Goal: Task Accomplishment & Management: Use online tool/utility

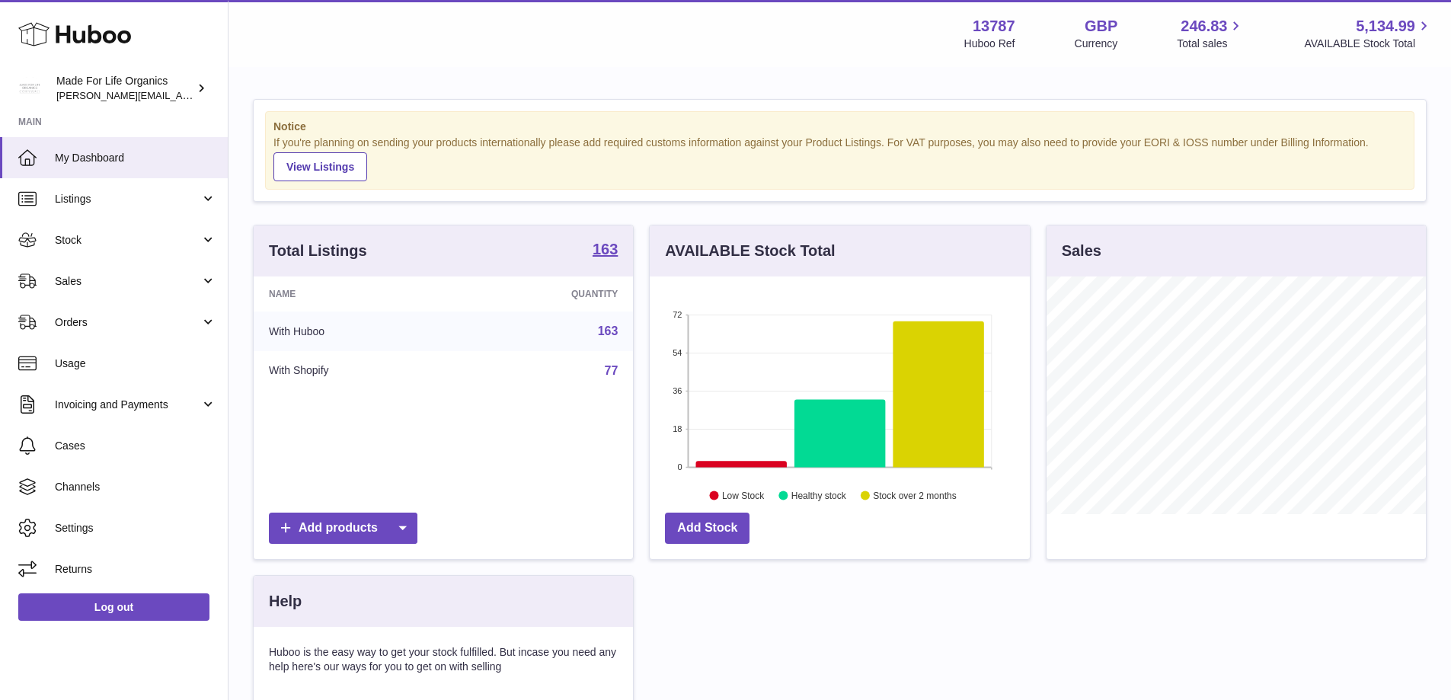
scroll to position [238, 380]
click at [59, 228] on link "Stock" at bounding box center [114, 239] width 228 height 41
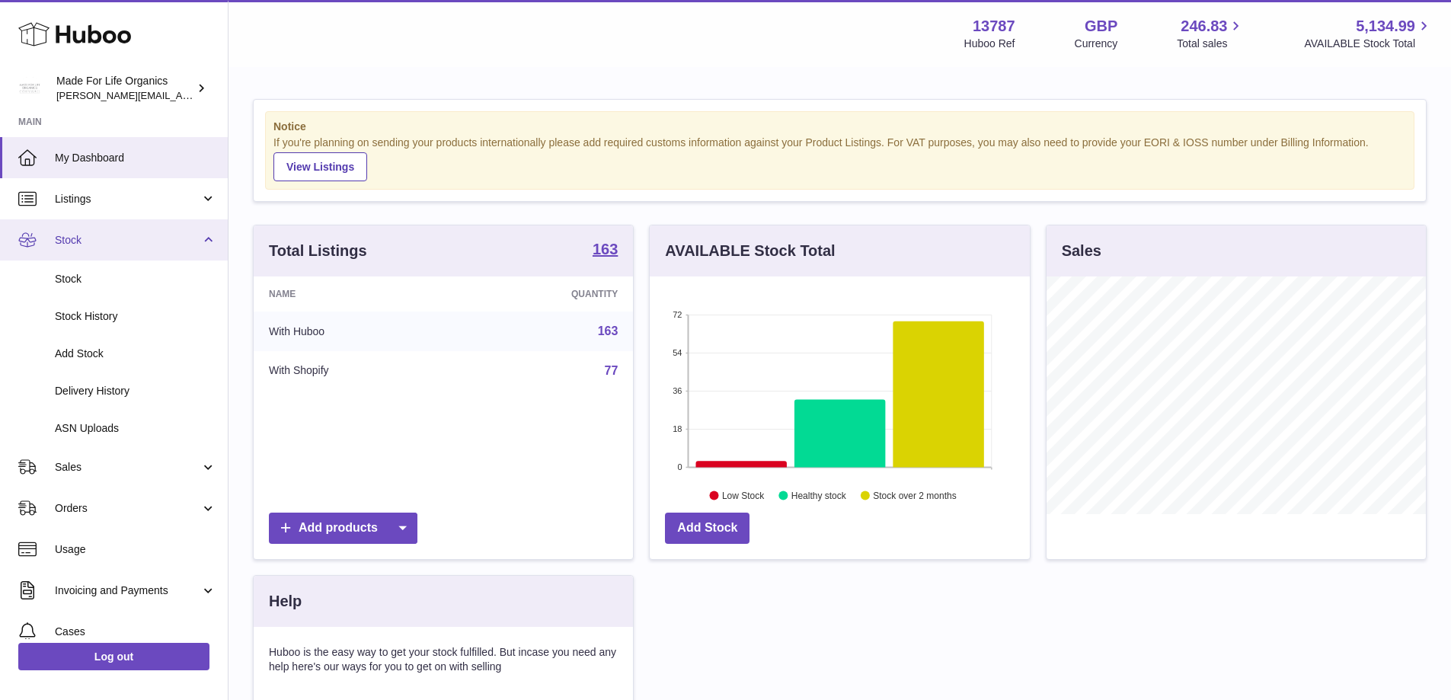
click at [54, 244] on link "Stock" at bounding box center [114, 239] width 228 height 41
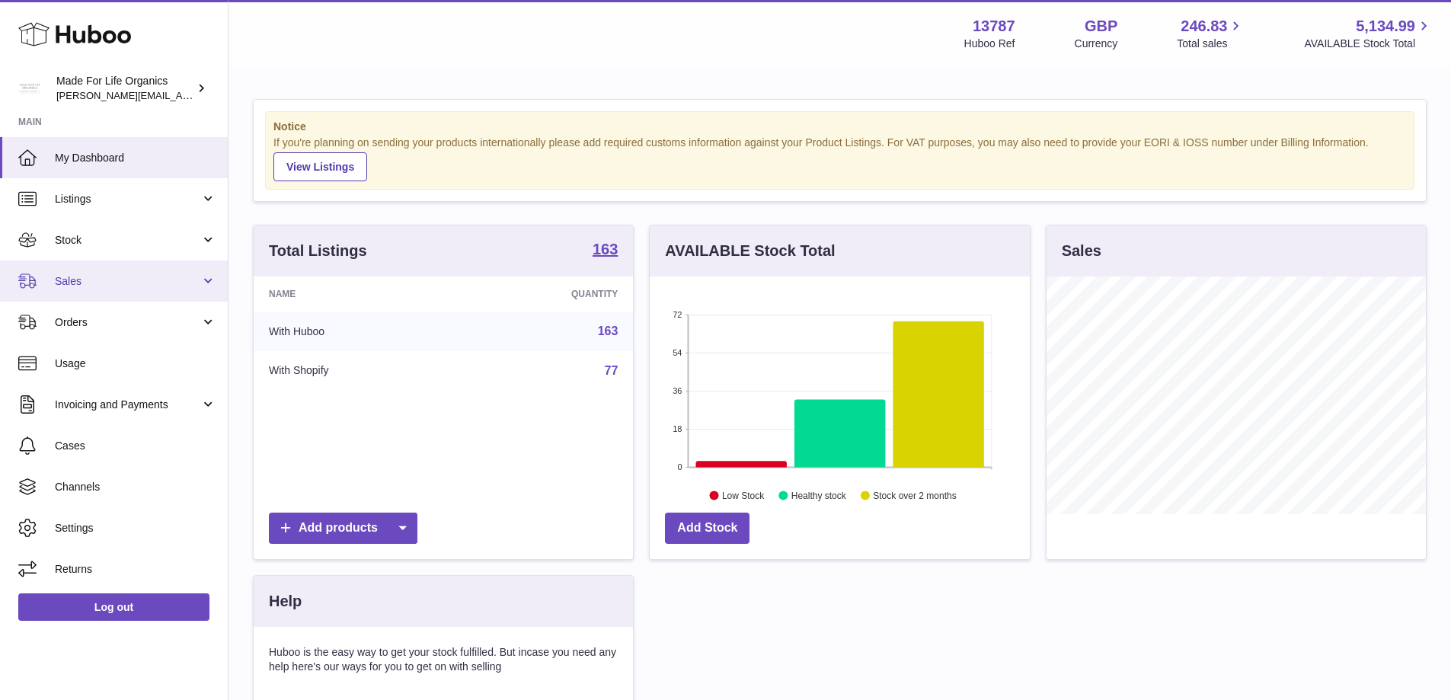
click at [66, 289] on link "Sales" at bounding box center [114, 280] width 228 height 41
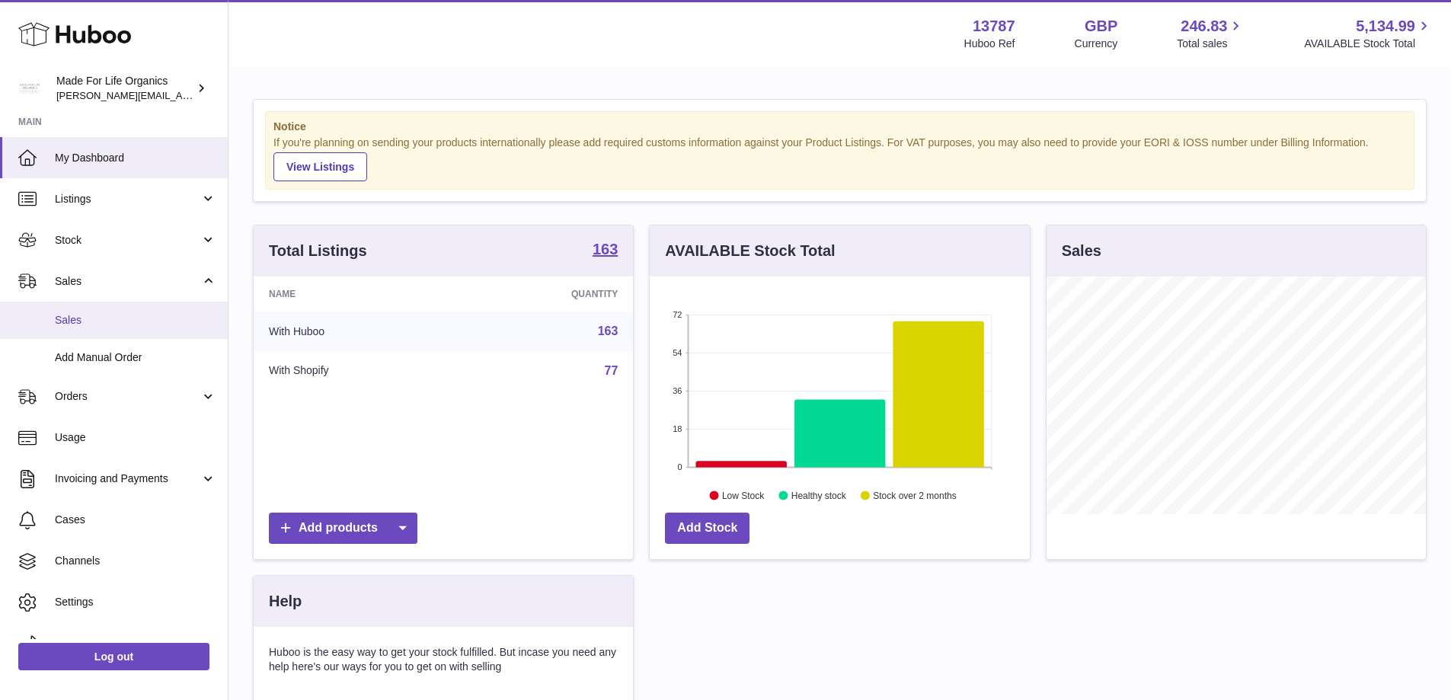
click at [65, 332] on link "Sales" at bounding box center [114, 320] width 228 height 37
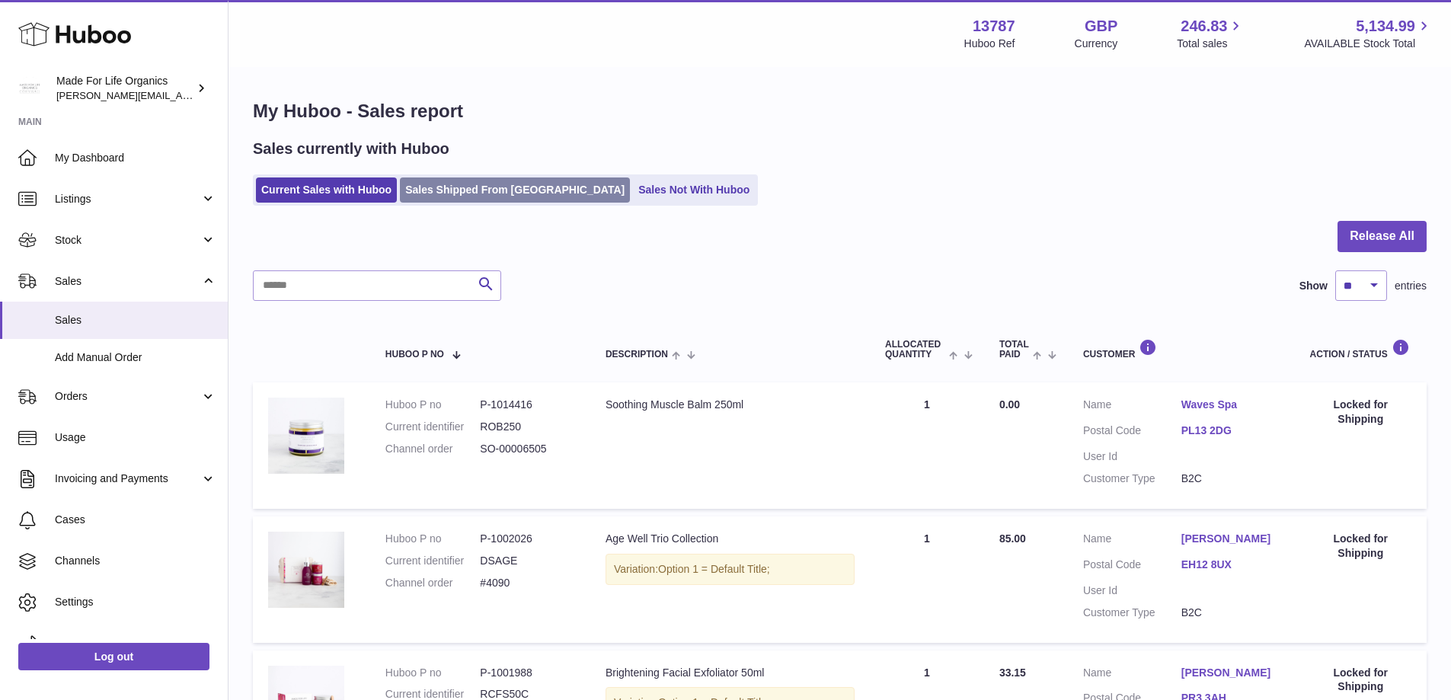
click at [445, 184] on link "Sales Shipped From [GEOGRAPHIC_DATA]" at bounding box center [515, 189] width 230 height 25
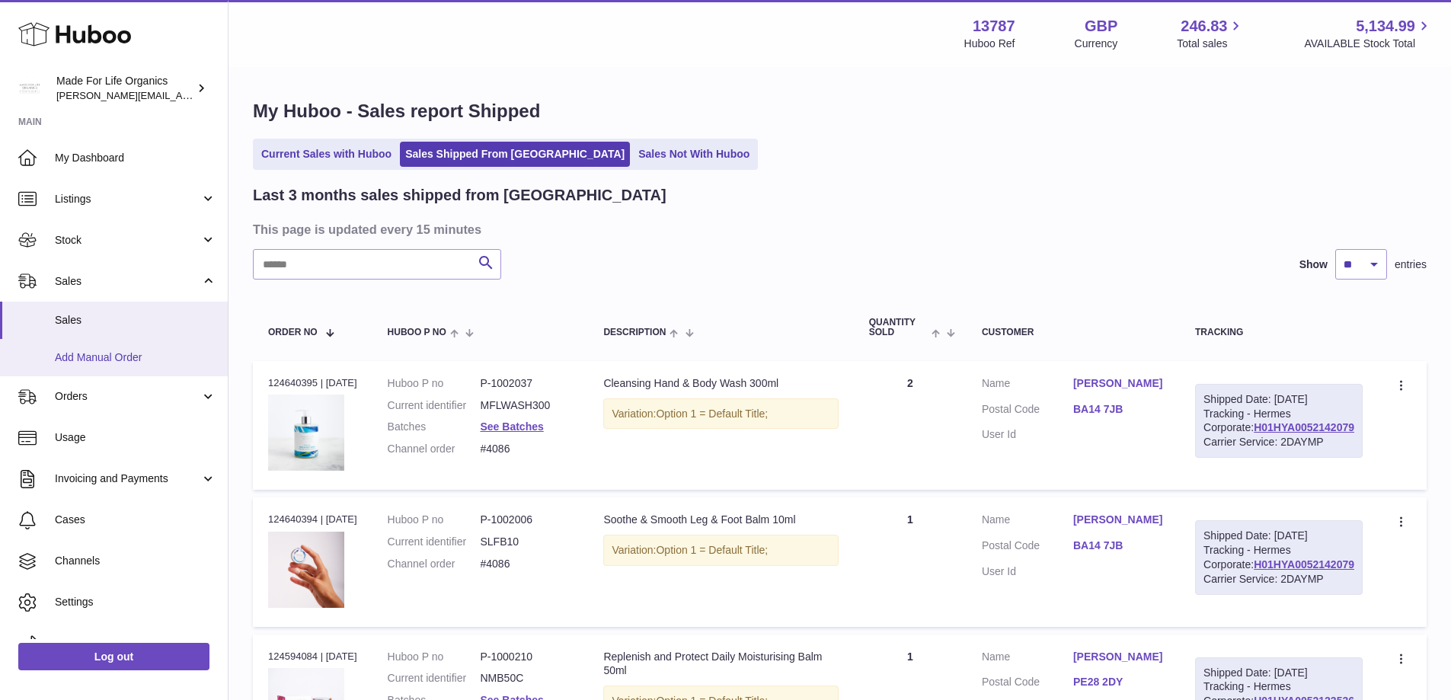
click at [90, 350] on span "Add Manual Order" at bounding box center [135, 357] width 161 height 14
